Goal: Transaction & Acquisition: Book appointment/travel/reservation

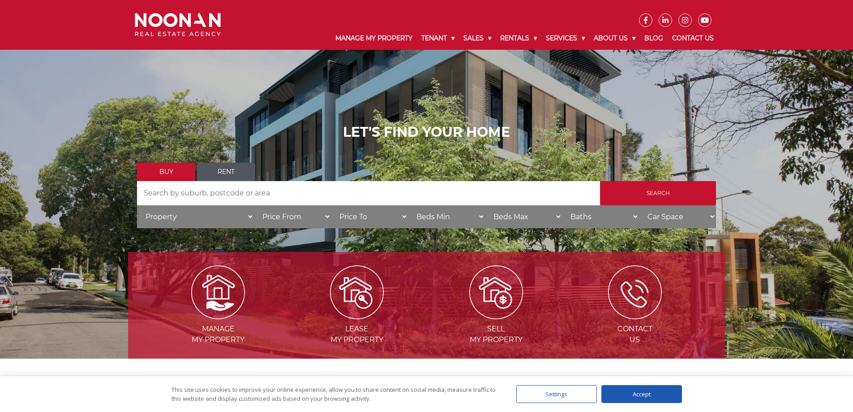
click at [175, 217] on select "Property House Villa Apartment Townhouse Duplex Semi-detached Unit Terrace Other" at bounding box center [195, 216] width 117 height 23
select select "Unit"
click at [137, 205] on select "Property House Villa Apartment Townhouse Duplex Semi-detached Unit Terrace Other" at bounding box center [195, 216] width 117 height 23
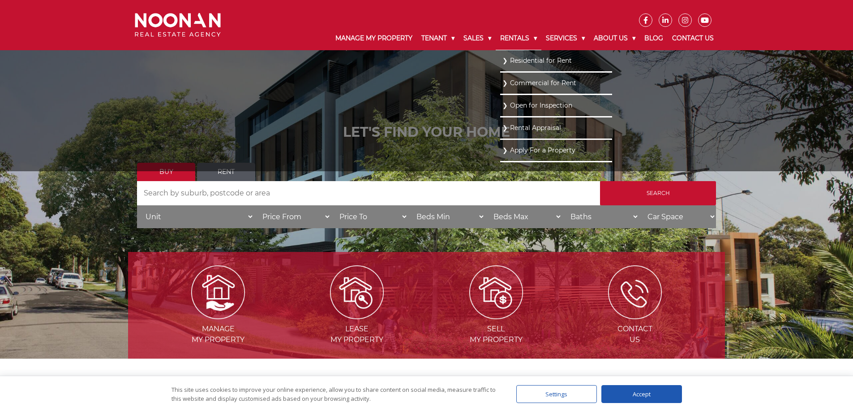
click at [505, 40] on link "Rentals" at bounding box center [519, 38] width 46 height 23
click at [500, 60] on li "Residential for Rent" at bounding box center [556, 61] width 112 height 22
click at [533, 60] on link "Residential for Rent" at bounding box center [556, 60] width 107 height 12
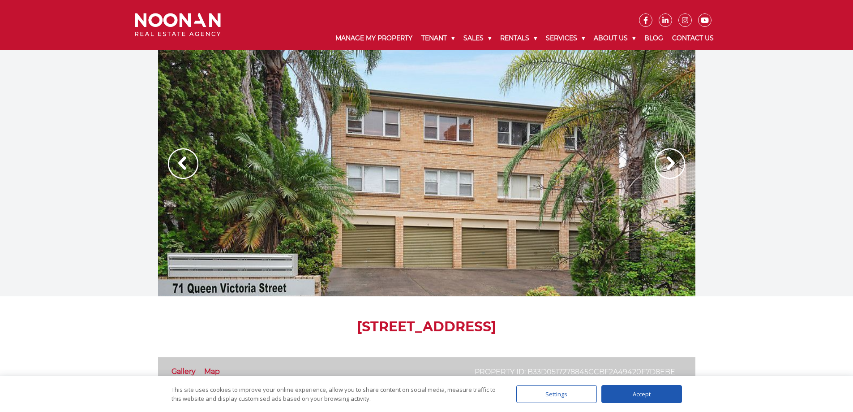
click at [676, 163] on img at bounding box center [670, 163] width 30 height 30
click at [671, 162] on img at bounding box center [670, 163] width 30 height 30
click at [451, 205] on div at bounding box center [426, 173] width 537 height 246
click at [641, 399] on div "Accept" at bounding box center [641, 394] width 81 height 18
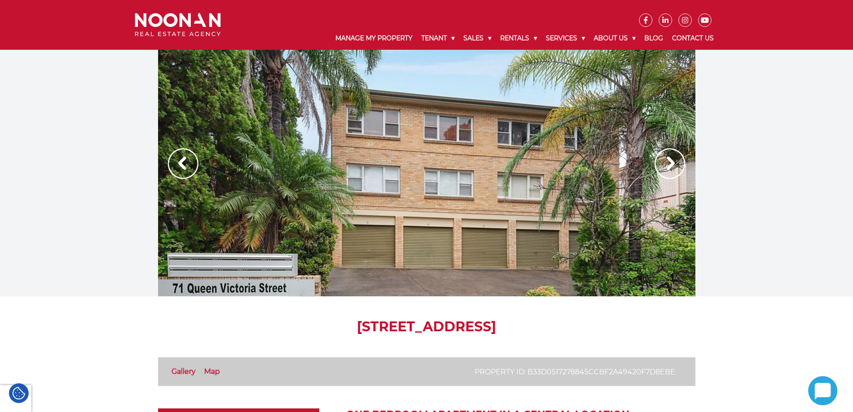
click at [669, 165] on img at bounding box center [670, 163] width 30 height 30
click at [667, 163] on img at bounding box center [670, 163] width 30 height 30
click at [528, 185] on div at bounding box center [426, 173] width 537 height 246
click at [181, 156] on img at bounding box center [183, 163] width 30 height 30
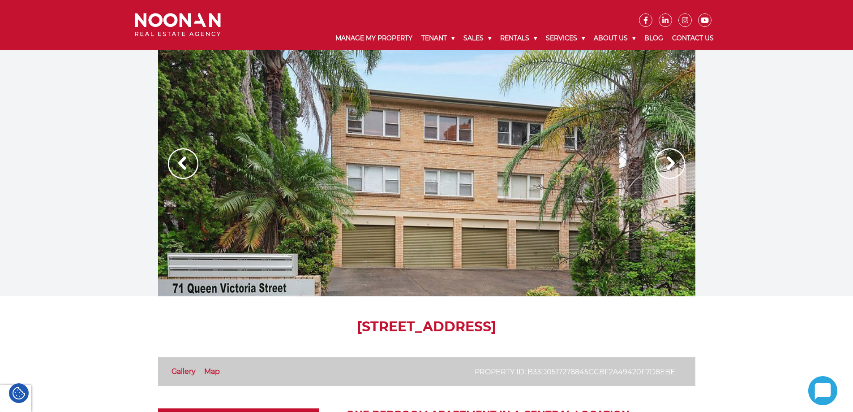
click at [181, 156] on img at bounding box center [183, 163] width 30 height 30
click at [335, 234] on div at bounding box center [426, 173] width 537 height 246
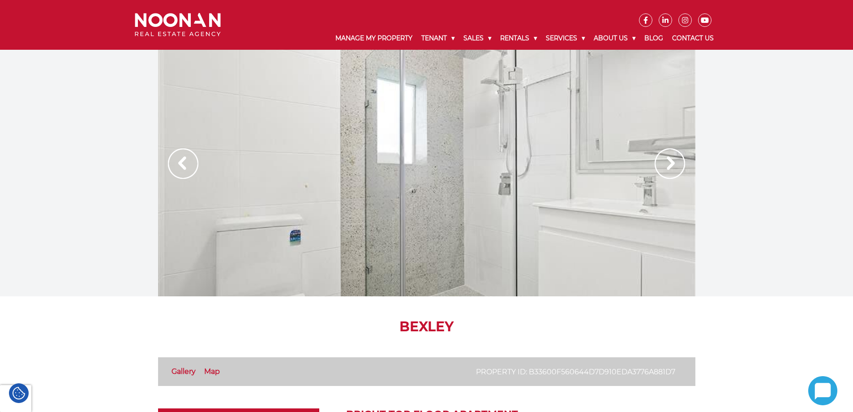
click at [671, 164] on img at bounding box center [670, 163] width 30 height 30
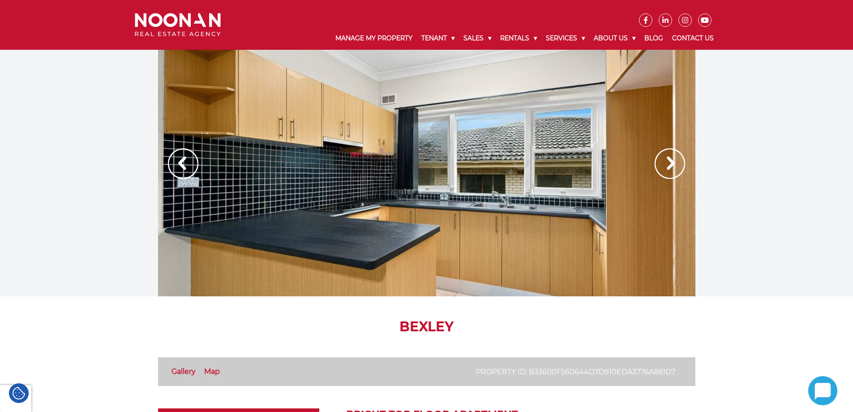
click at [671, 164] on img at bounding box center [670, 163] width 30 height 30
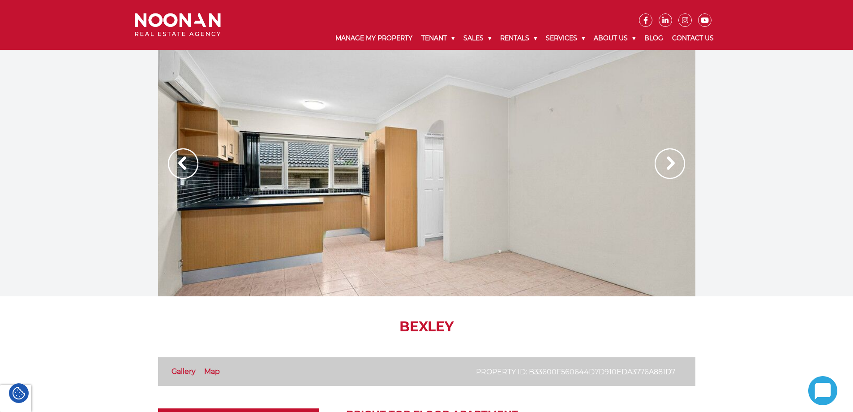
click at [671, 164] on img at bounding box center [670, 163] width 30 height 30
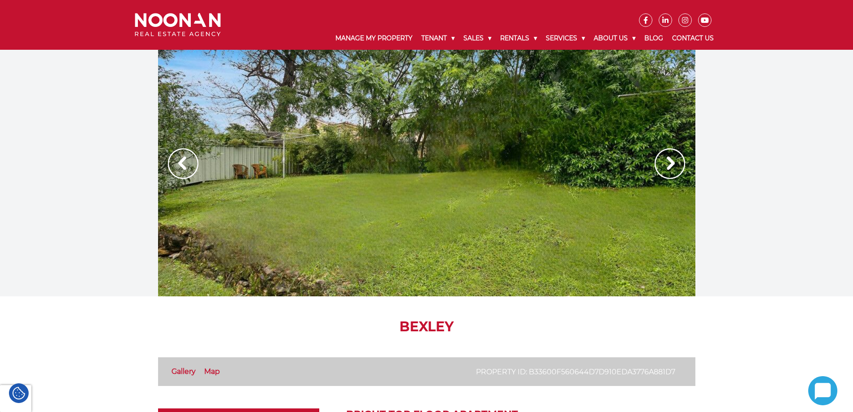
click at [671, 164] on img at bounding box center [670, 163] width 30 height 30
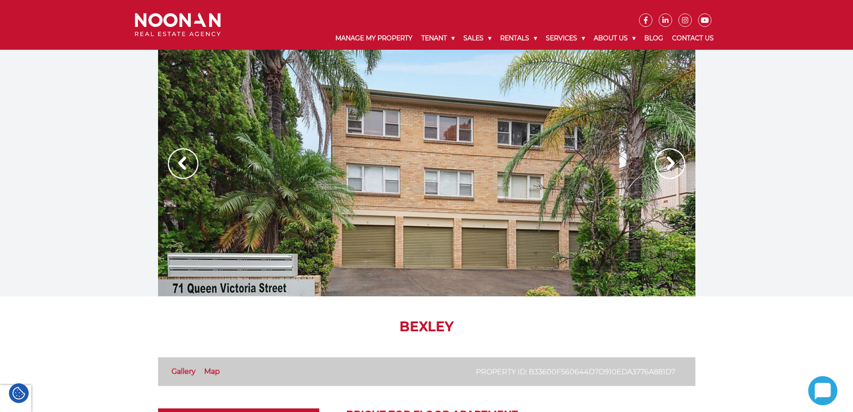
click at [671, 164] on img at bounding box center [670, 163] width 30 height 30
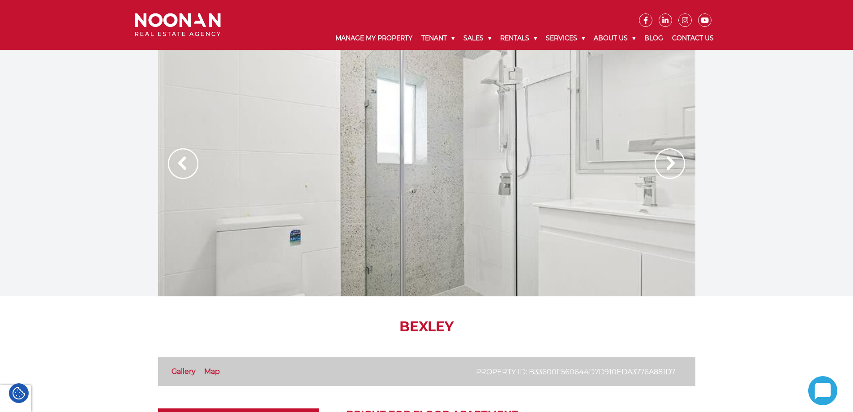
click at [671, 164] on img at bounding box center [670, 163] width 30 height 30
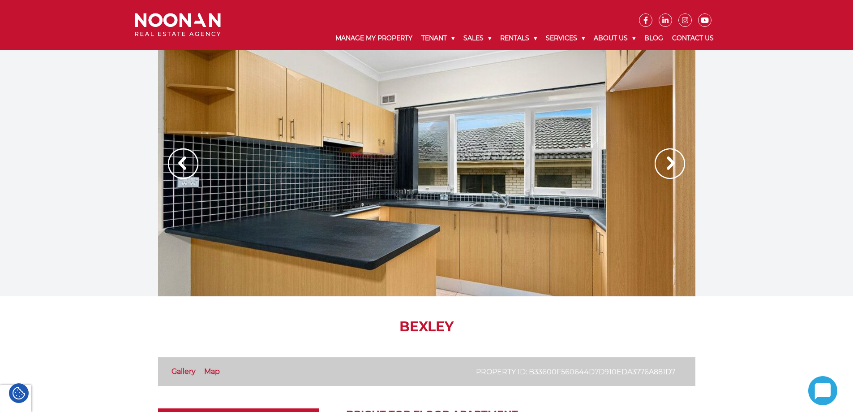
click at [671, 164] on img at bounding box center [670, 163] width 30 height 30
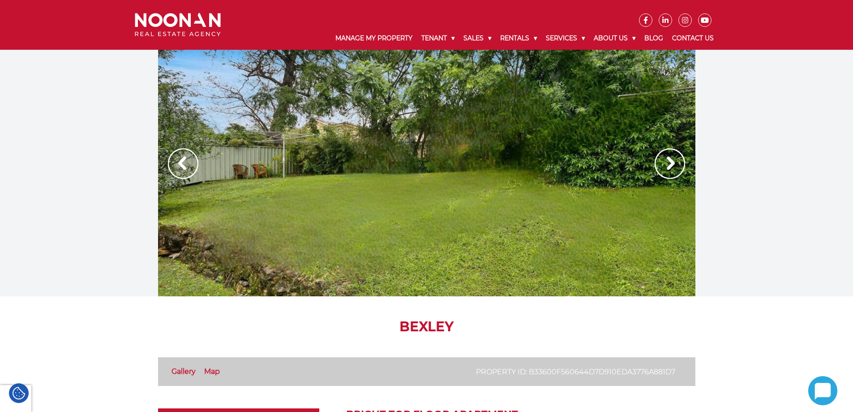
click at [671, 164] on img at bounding box center [670, 163] width 30 height 30
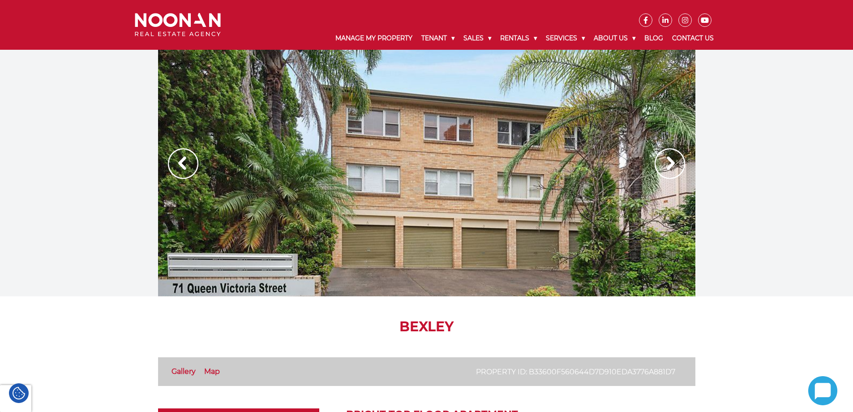
click at [190, 159] on img at bounding box center [183, 163] width 30 height 30
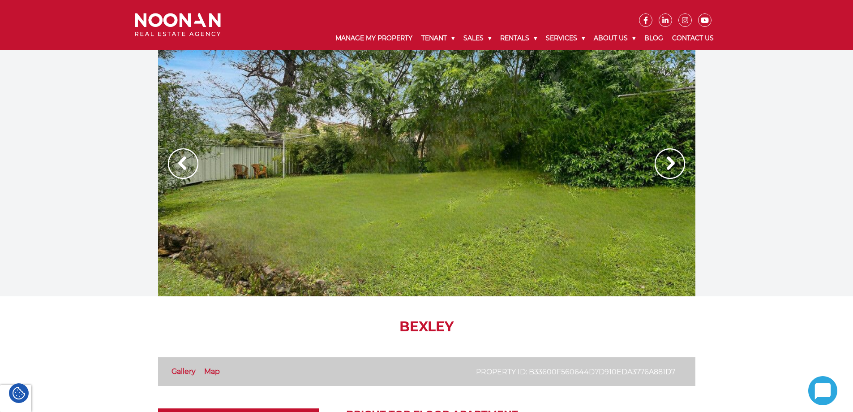
click at [190, 159] on img at bounding box center [183, 163] width 30 height 30
click at [179, 155] on img at bounding box center [183, 163] width 30 height 30
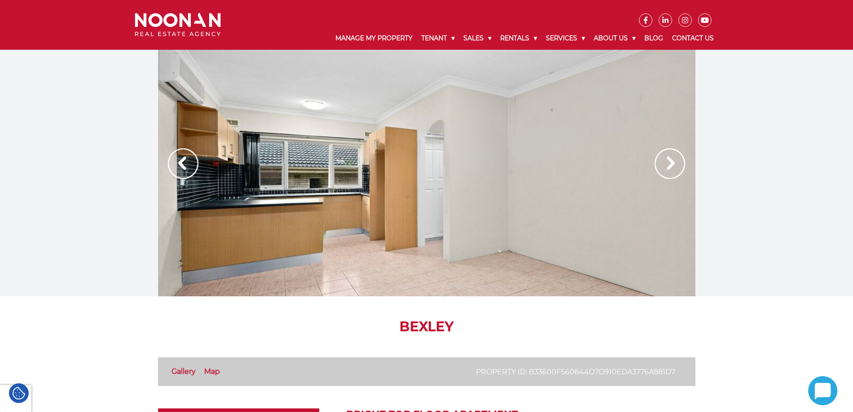
click at [177, 167] on img at bounding box center [183, 163] width 30 height 30
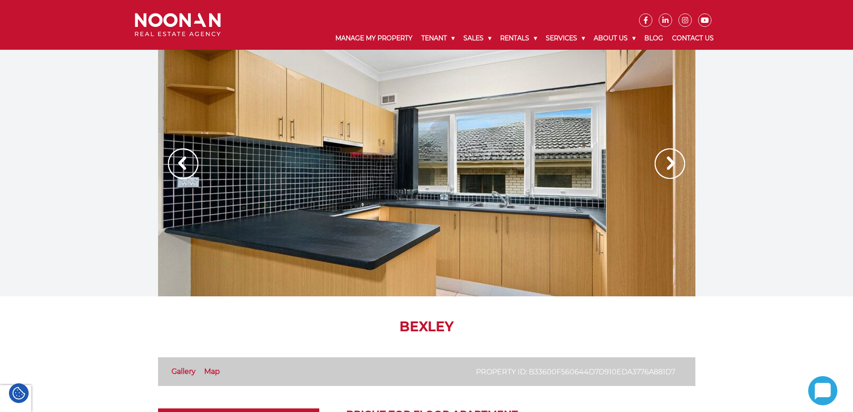
click at [177, 167] on img at bounding box center [183, 163] width 30 height 30
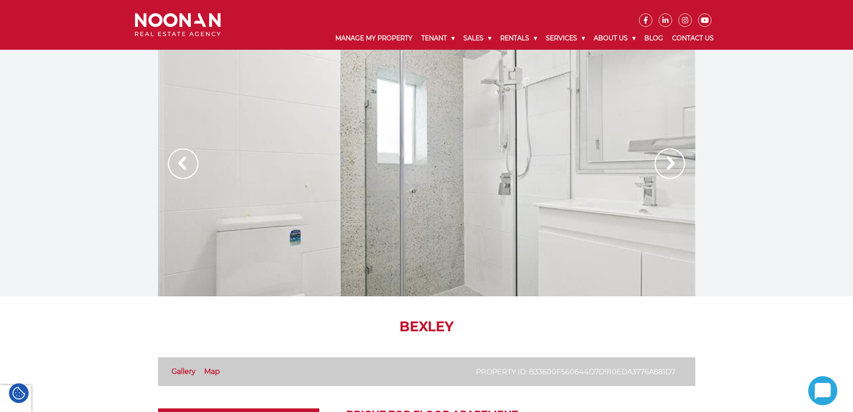
click at [177, 167] on img at bounding box center [183, 163] width 30 height 30
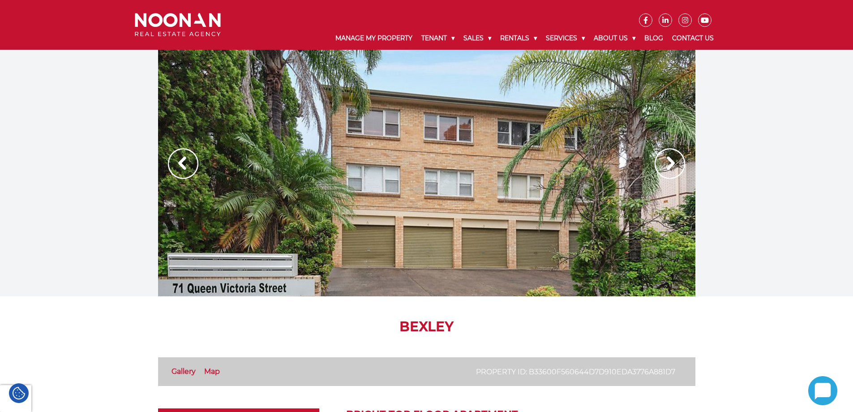
click at [177, 167] on img at bounding box center [183, 163] width 30 height 30
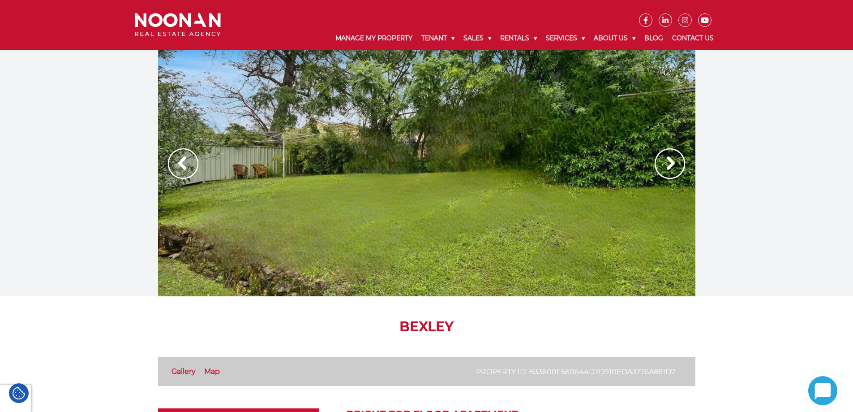
click at [676, 165] on img at bounding box center [670, 163] width 30 height 30
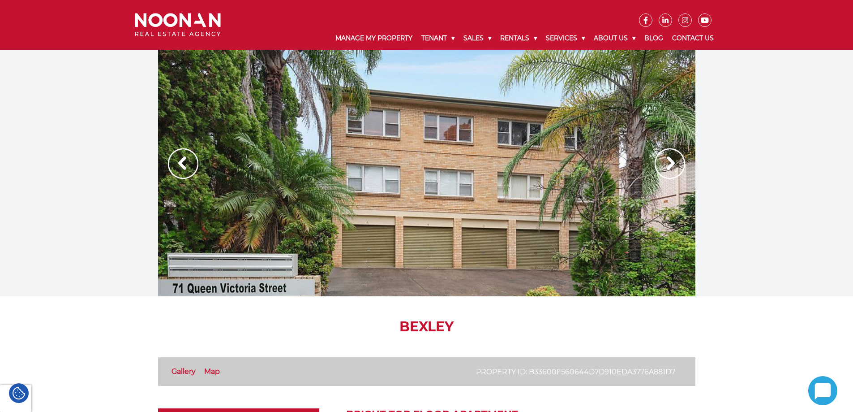
click at [676, 165] on img at bounding box center [670, 163] width 30 height 30
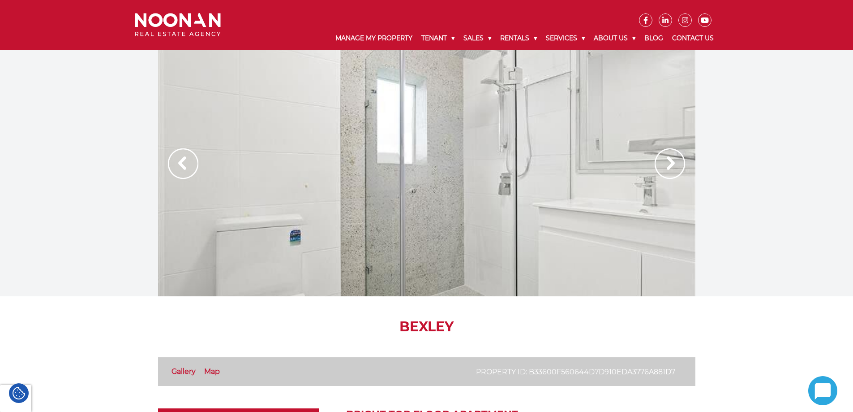
click at [676, 165] on img at bounding box center [670, 163] width 30 height 30
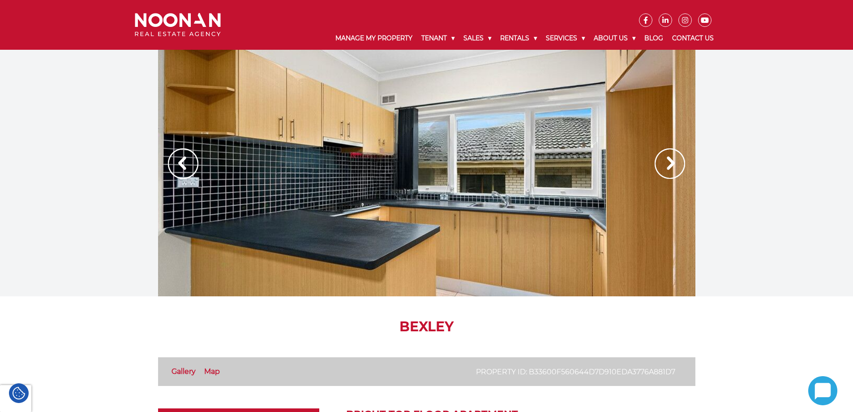
click at [676, 165] on img at bounding box center [670, 163] width 30 height 30
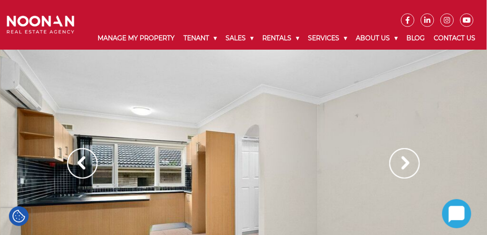
click at [402, 170] on img at bounding box center [405, 163] width 30 height 30
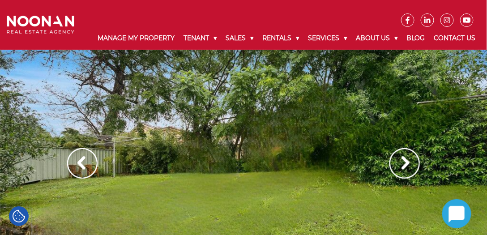
click at [402, 170] on img at bounding box center [405, 163] width 30 height 30
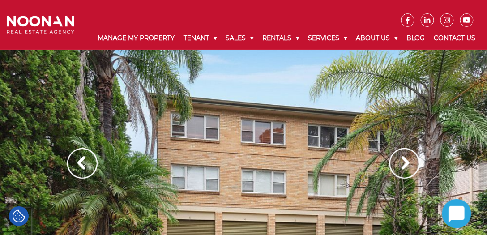
click at [402, 170] on img at bounding box center [405, 163] width 30 height 30
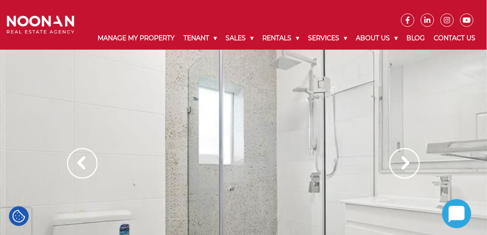
click at [402, 170] on img at bounding box center [405, 163] width 30 height 30
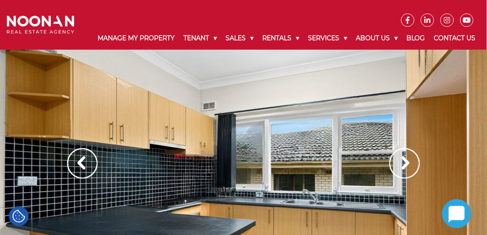
click at [402, 170] on img at bounding box center [405, 163] width 30 height 30
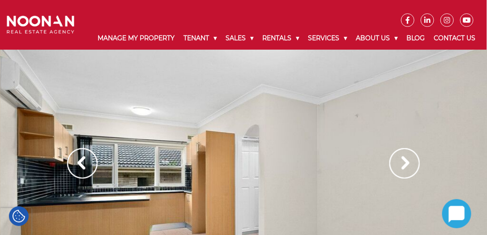
click at [402, 170] on img at bounding box center [405, 163] width 30 height 30
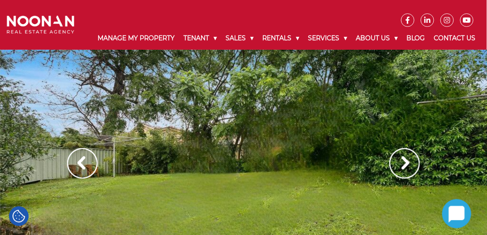
click at [402, 170] on img at bounding box center [405, 163] width 30 height 30
